Goal: Information Seeking & Learning: Learn about a topic

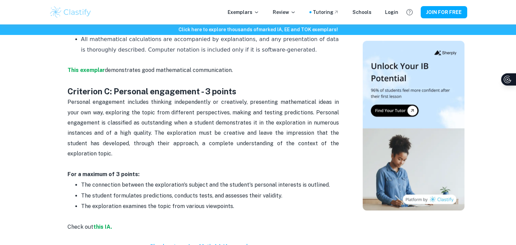
scroll to position [684, 4]
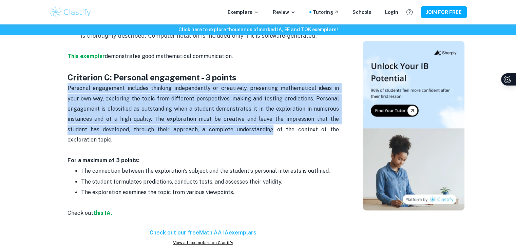
drag, startPoint x: 79, startPoint y: 91, endPoint x: 229, endPoint y: 126, distance: 153.7
click at [229, 126] on div "Math AA IA Criteria and Checklist By Julia • February 6, 2024 Get feedback on y…" at bounding box center [203, 180] width 303 height 1607
click at [229, 126] on span "Personal engagement includes thinking independently or creatively, presenting m…" at bounding box center [204, 114] width 273 height 58
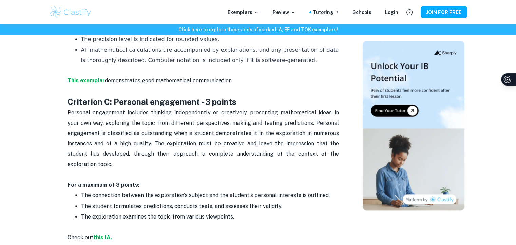
scroll to position [666, 4]
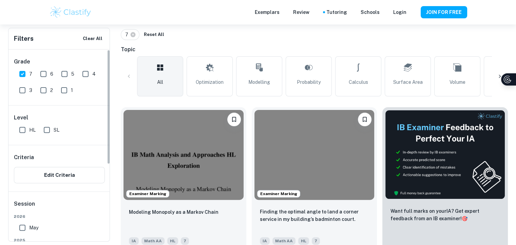
click at [40, 74] on input "6" at bounding box center [44, 74] width 14 height 14
checkbox input "true"
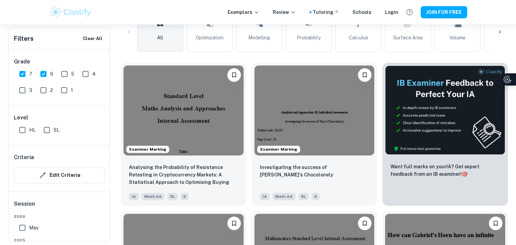
scroll to position [195, 0]
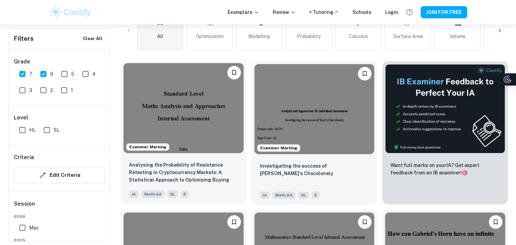
click at [197, 107] on img at bounding box center [184, 108] width 120 height 90
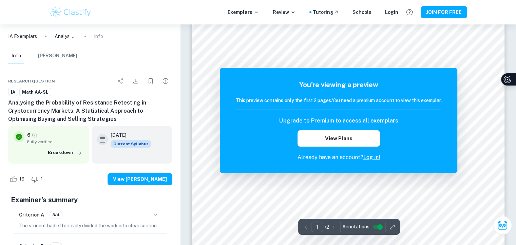
scroll to position [117, 0]
click at [349, 136] on button "View Plans" at bounding box center [339, 138] width 82 height 16
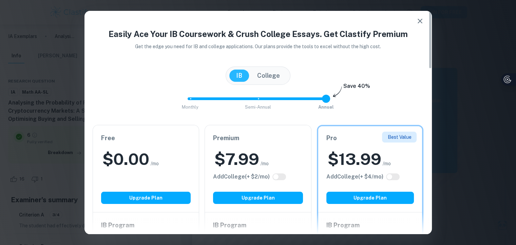
click at [419, 20] on icon "button" at bounding box center [420, 21] width 5 height 5
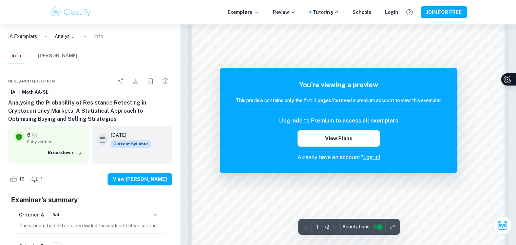
scroll to position [548, 0]
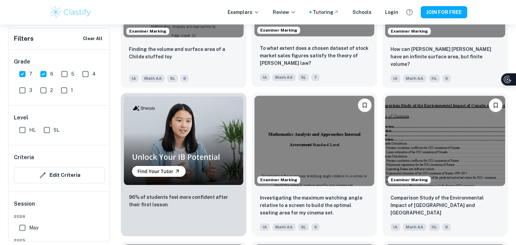
scroll to position [460, 0]
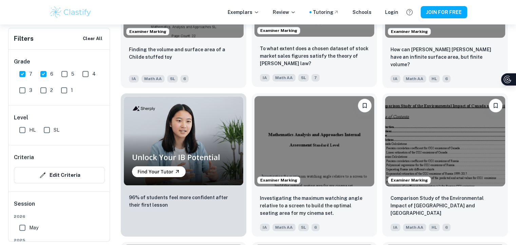
click at [276, 113] on img at bounding box center [315, 141] width 120 height 90
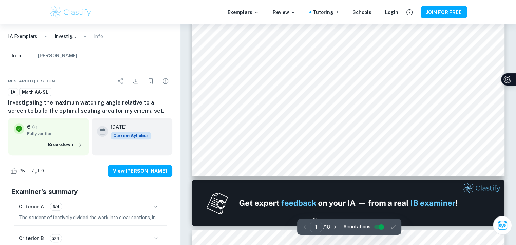
type input "2"
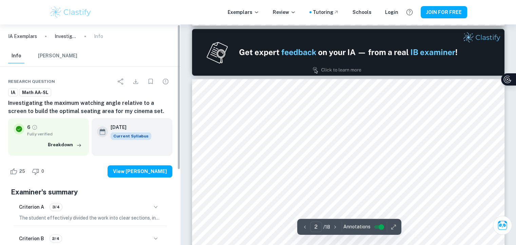
scroll to position [448, 0]
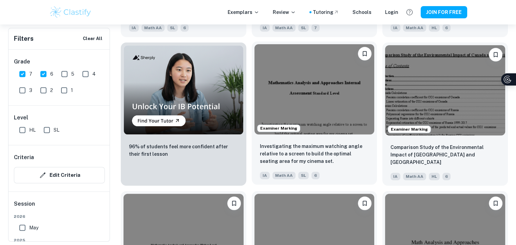
scroll to position [651, 0]
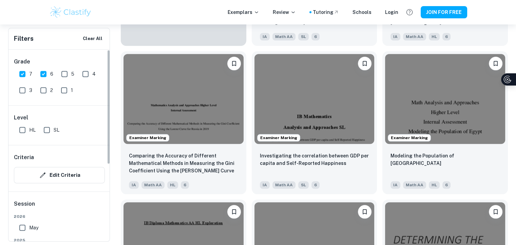
click at [42, 72] on input "6" at bounding box center [44, 74] width 14 height 14
checkbox input "false"
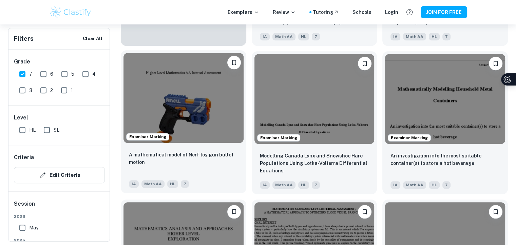
click at [196, 113] on img at bounding box center [184, 98] width 120 height 90
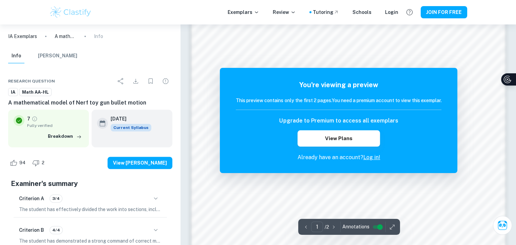
scroll to position [525, 0]
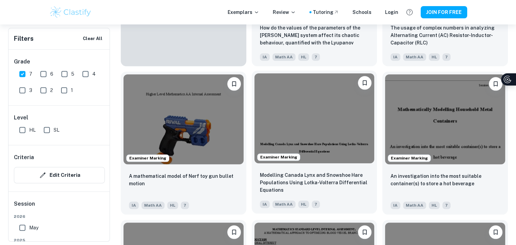
scroll to position [630, 0]
click at [309, 110] on img at bounding box center [315, 119] width 120 height 90
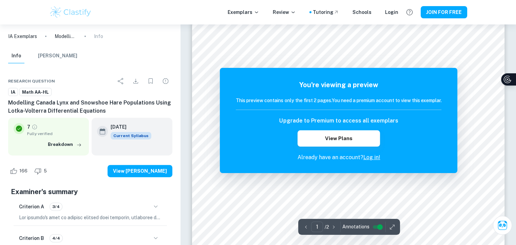
scroll to position [181, 0]
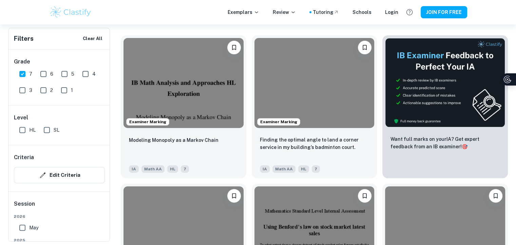
scroll to position [248, 4]
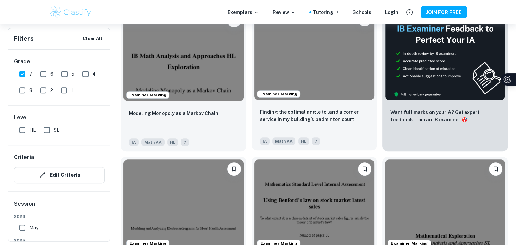
click at [267, 63] on img at bounding box center [315, 55] width 120 height 90
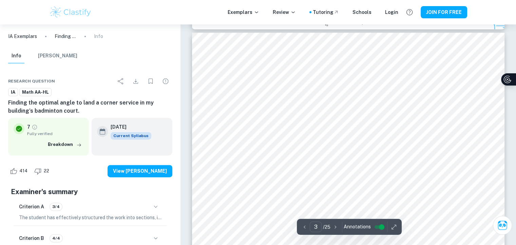
type input "3"
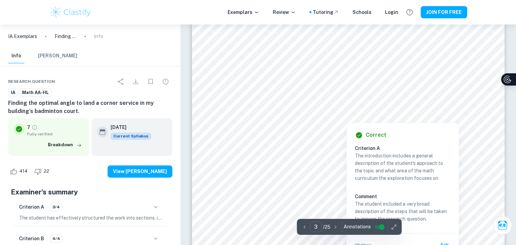
scroll to position [1020, 0]
